Goal: Information Seeking & Learning: Understand process/instructions

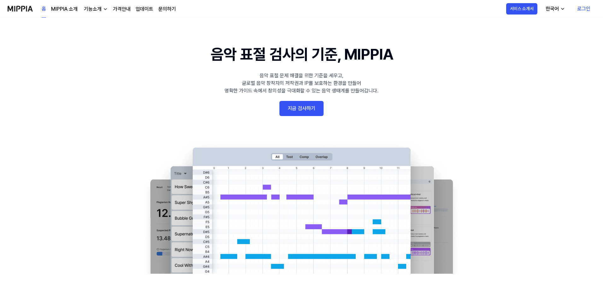
click at [306, 108] on link "지금 검사하기" at bounding box center [301, 108] width 44 height 15
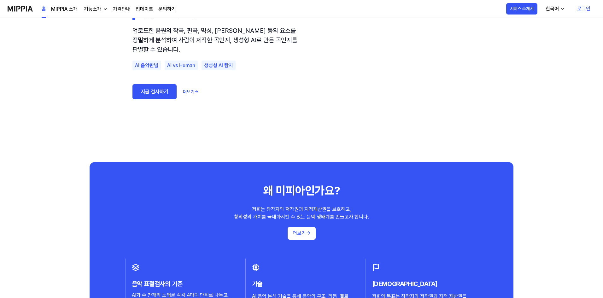
scroll to position [410, 0]
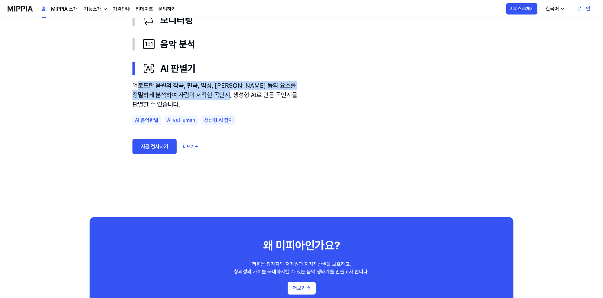
drag, startPoint x: 136, startPoint y: 84, endPoint x: 238, endPoint y: 97, distance: 102.9
click at [238, 97] on div "업로드한 음원의 작곡, 편곡, 믹싱, [PERSON_NAME] 등의 요소를 정밀하게 분석하여 사람이 제작한 곡인지, 생성형 AI로 만든 곡인지…" at bounding box center [217, 95] width 170 height 28
click at [239, 97] on div "업로드한 음원의 작곡, 편곡, 믹싱, [PERSON_NAME] 등의 요소를 정밀하게 분석하여 사람이 제작한 곡인지, 생성형 AI로 만든 곡인지…" at bounding box center [217, 95] width 170 height 28
drag, startPoint x: 134, startPoint y: 85, endPoint x: 182, endPoint y: 101, distance: 50.7
click at [182, 101] on div "업로드한 음원의 작곡, 편곡, 믹싱, [PERSON_NAME] 등의 요소를 정밀하게 분석하여 사람이 제작한 곡인지, 생성형 AI로 만든 곡인지…" at bounding box center [217, 95] width 170 height 28
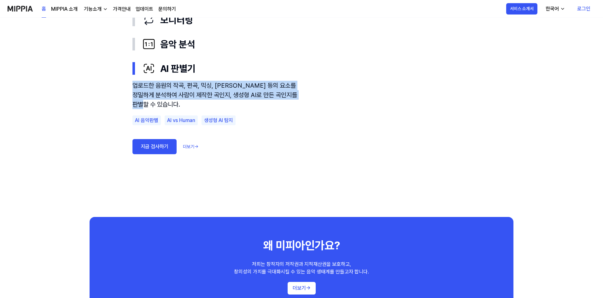
click at [182, 101] on div "업로드한 음원의 작곡, 편곡, 믹싱, [PERSON_NAME] 등의 요소를 정밀하게 분석하여 사람이 제작한 곡인지, 생성형 AI로 만든 곡인지…" at bounding box center [217, 95] width 170 height 28
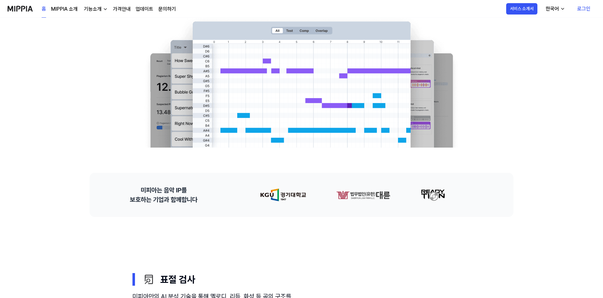
scroll to position [0, 0]
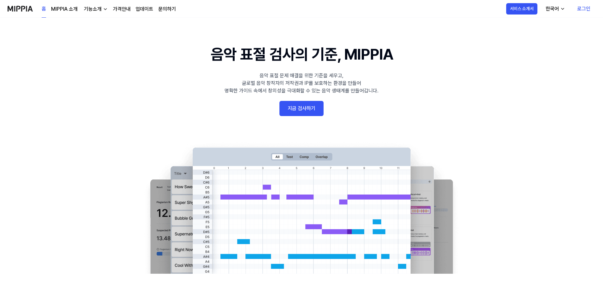
click at [69, 10] on link "MIPPIA 소개" at bounding box center [64, 9] width 26 height 8
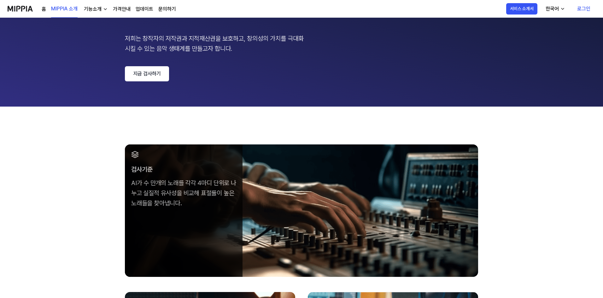
scroll to position [189, 0]
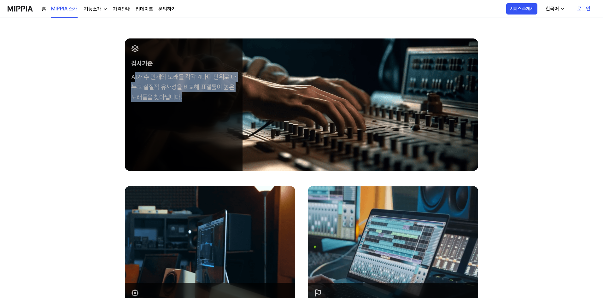
drag, startPoint x: 136, startPoint y: 78, endPoint x: 194, endPoint y: 96, distance: 60.9
click at [194, 96] on div "AI가 수 만개의 노래를 각각 4마디 단위로 나누고 실질적 유사성을 비교해 표절률이 높은 노래들을 찾아냅니다." at bounding box center [183, 87] width 105 height 30
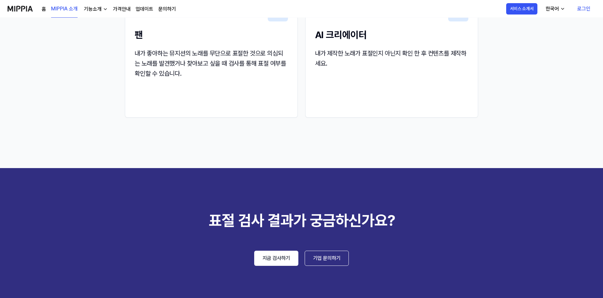
scroll to position [882, 0]
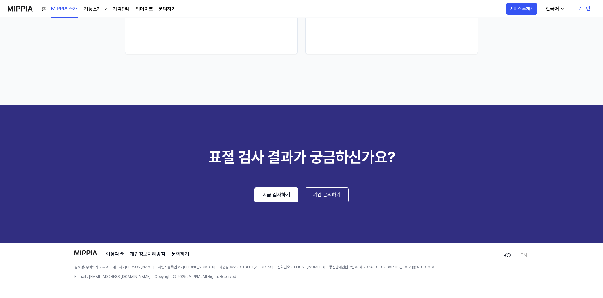
click at [278, 196] on link "지금 검사하기" at bounding box center [276, 194] width 44 height 15
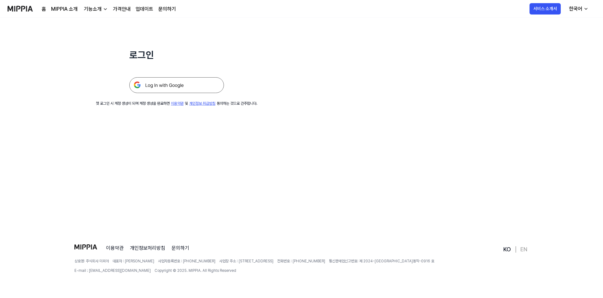
scroll to position [0, 0]
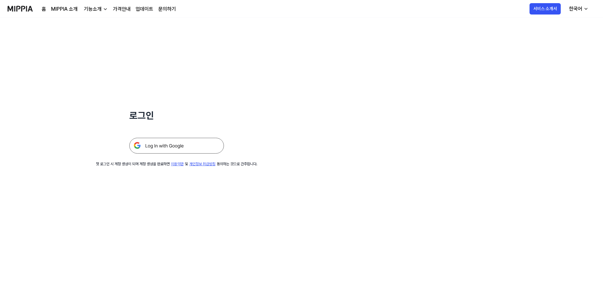
click at [171, 166] on link "이용약관" at bounding box center [177, 164] width 13 height 4
click at [168, 173] on div "로그인 첫 로그인 시 계정 생성이 되며 계정 생성을 완료하면 이용약관 및 개인정보 취급방침 동의하는 것으로 간주합니다." at bounding box center [301, 158] width 603 height 280
click at [168, 167] on div "첫 로그인 시 계정 생성이 되며 계정 생성을 완료하면 이용약관 및 개인정보 취급방침 동의하는 것으로 간주합니다." at bounding box center [176, 164] width 161 height 6
click at [189, 166] on link "개인정보 취급방침" at bounding box center [202, 164] width 26 height 4
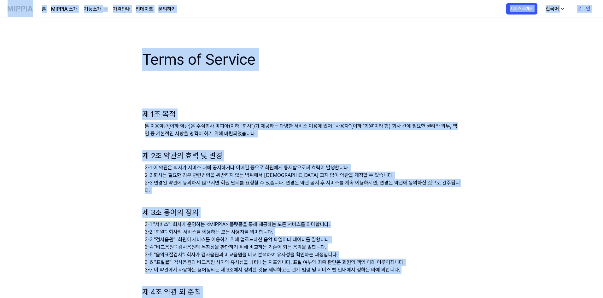
click at [162, 90] on div at bounding box center [301, 83] width 318 height 25
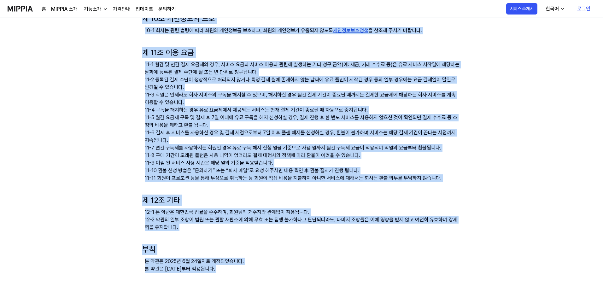
scroll to position [649, 0]
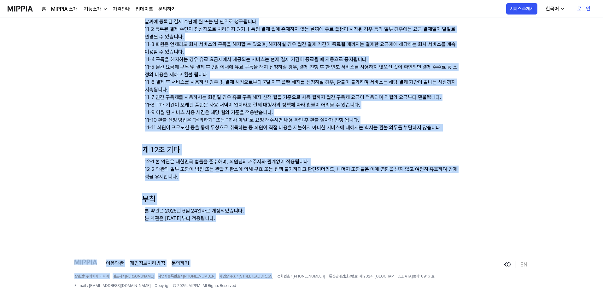
drag, startPoint x: 147, startPoint y: 62, endPoint x: 287, endPoint y: 207, distance: 202.2
click at [243, 193] on h1 "부칙" at bounding box center [301, 198] width 318 height 11
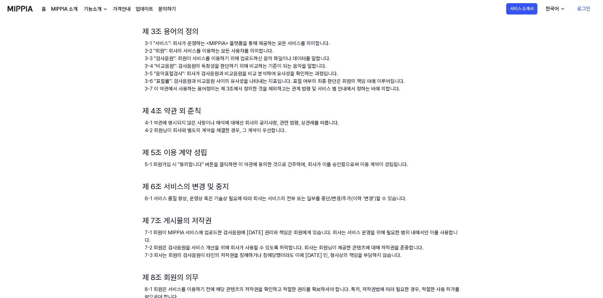
scroll to position [0, 0]
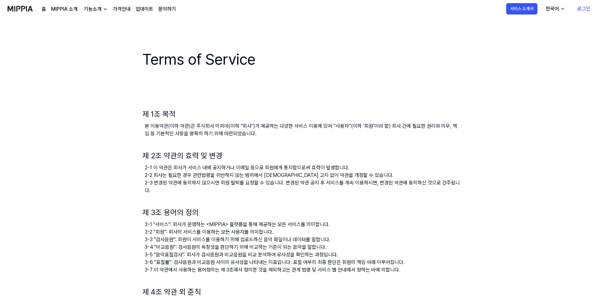
drag, startPoint x: 256, startPoint y: 200, endPoint x: 139, endPoint y: 55, distance: 186.3
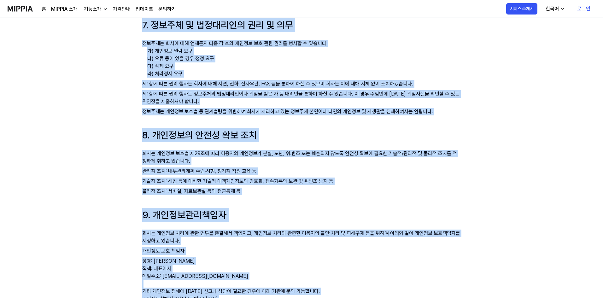
scroll to position [858, 0]
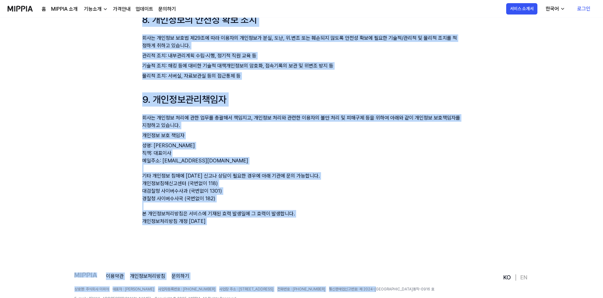
drag, startPoint x: 143, startPoint y: 58, endPoint x: 348, endPoint y: 202, distance: 250.2
copy div "LOREMI dolo sita cons adi(el ‘se’)d ei tem in UTLABO etd m al enim ad m ve(quis…"
